Goal: Task Accomplishment & Management: Use online tool/utility

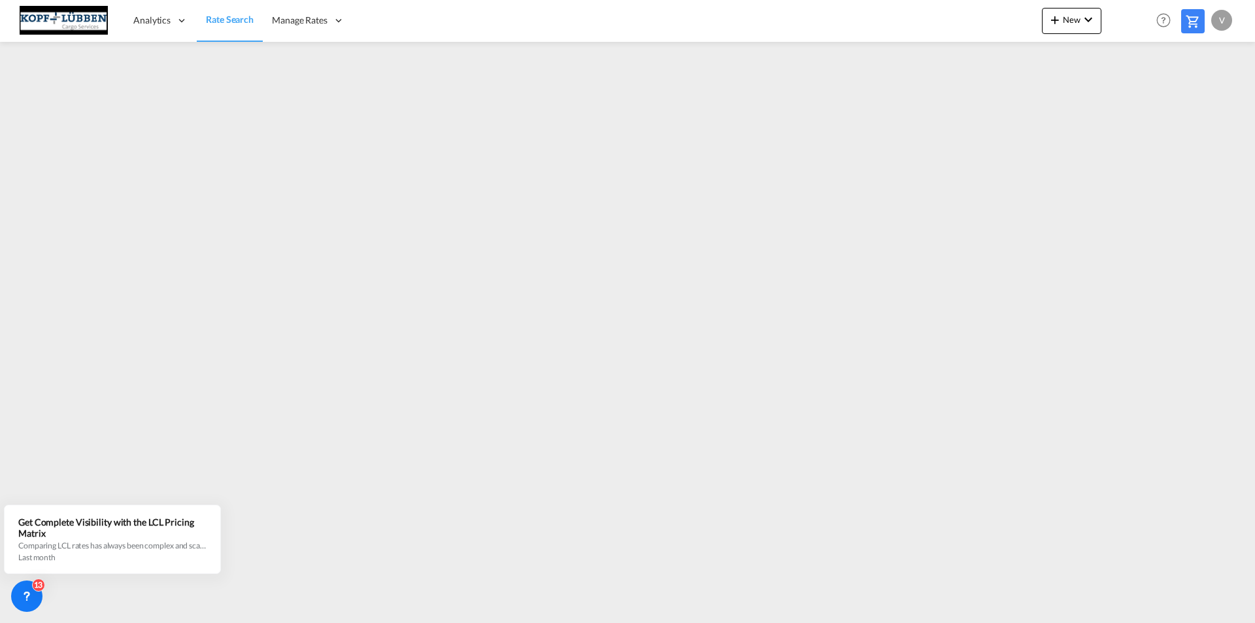
click at [1221, 16] on div "v" at bounding box center [1221, 20] width 21 height 21
click at [1198, 99] on button "Logout" at bounding box center [1207, 100] width 85 height 26
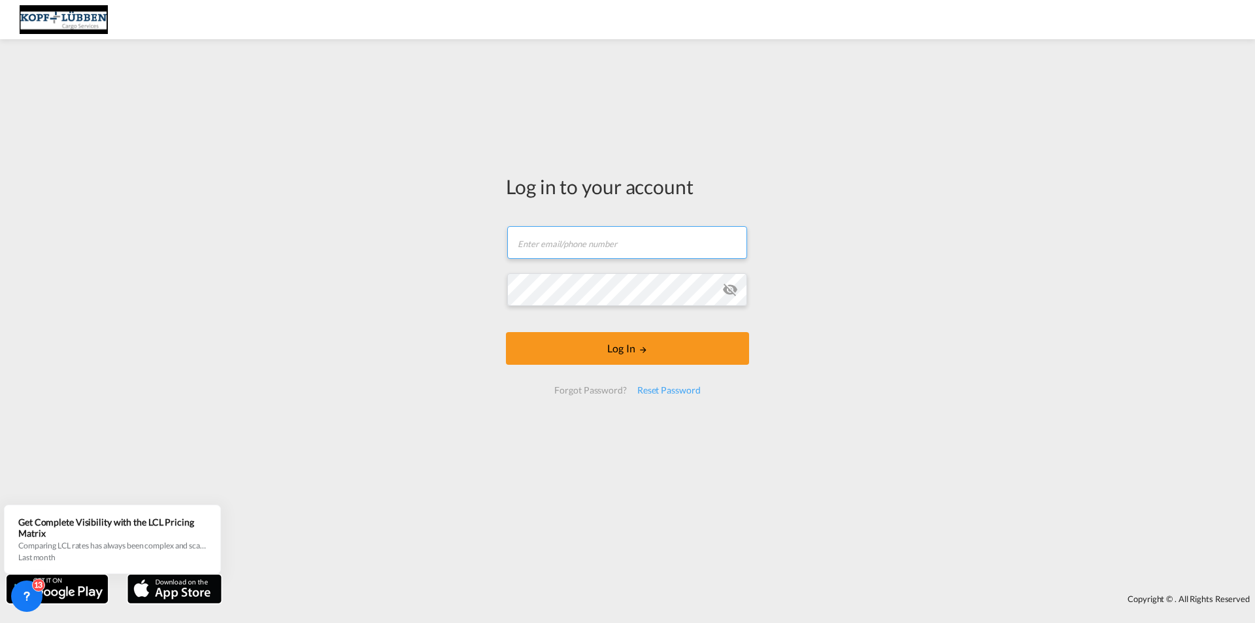
type input "[EMAIL_ADDRESS][PERSON_NAME][DOMAIN_NAME]"
